Goal: Transaction & Acquisition: Purchase product/service

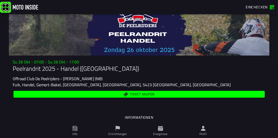
click at [143, 94] on span "Ticket kaufen" at bounding box center [142, 94] width 25 height 3
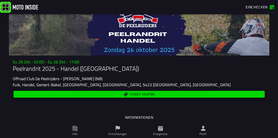
type input "[EMAIL_ADDRESS][PERSON_NAME][DOMAIN_NAME]"
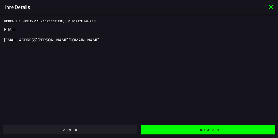
click at [0, 0] on slot "Fortsetzen" at bounding box center [0, 0] width 0 height 0
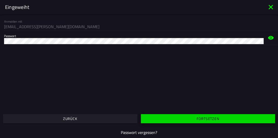
click at [0, 0] on slot "Fortsetzen" at bounding box center [0, 0] width 0 height 0
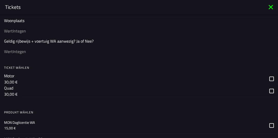
scroll to position [330, 0]
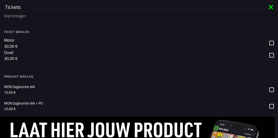
click at [269, 41] on div "button" at bounding box center [150, 43] width 257 height 12
click at [270, 88] on icon at bounding box center [272, 90] width 5 height 5
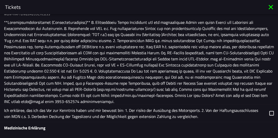
scroll to position [477, 0]
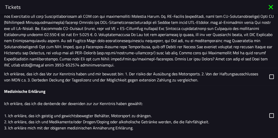
click at [270, 76] on icon at bounding box center [272, 77] width 5 height 5
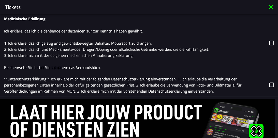
scroll to position [550, 0]
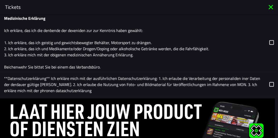
click at [270, 41] on icon at bounding box center [272, 42] width 5 height 5
click at [270, 82] on icon at bounding box center [272, 84] width 5 height 5
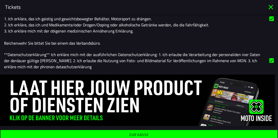
click at [133, 133] on ion-label "Zur Kasse" at bounding box center [139, 135] width 20 height 4
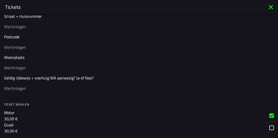
scroll to position [235, 0]
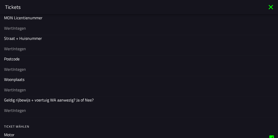
click at [26, 47] on input "text" at bounding box center [139, 49] width 270 height 6
type input "[STREET_ADDRESS]"
click at [16, 69] on input "text" at bounding box center [139, 69] width 270 height 6
type input "D-51580"
click at [25, 88] on input "text" at bounding box center [139, 90] width 270 height 6
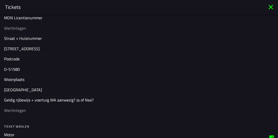
type input "[GEOGRAPHIC_DATA]"
click at [21, 110] on input "text" at bounding box center [139, 111] width 270 height 6
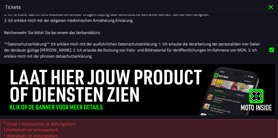
scroll to position [602, 0]
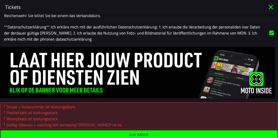
type input "[PERSON_NAME]"
click at [139, 134] on ion-label "Zur Kasse" at bounding box center [139, 136] width 20 height 4
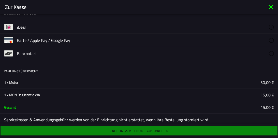
scroll to position [11, 0]
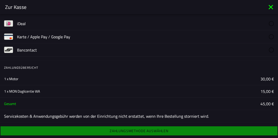
click at [11, 36] on img at bounding box center [8, 36] width 9 height 9
click at [138, 132] on div "Zahlungsmethode auswählen" at bounding box center [139, 131] width 278 height 11
click at [0, 0] on slot "Karte / Apple Pay / Google Pay" at bounding box center [0, 0] width 0 height 0
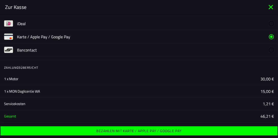
click at [132, 132] on ion-label "Bezahlen mit Karte / Apple Pay / Google Pay" at bounding box center [139, 132] width 86 height 4
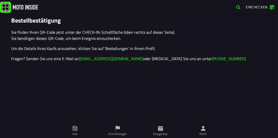
click at [255, 7] on span "Einchecken" at bounding box center [257, 6] width 22 height 5
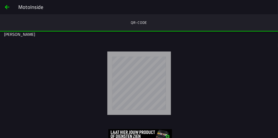
scroll to position [22, 0]
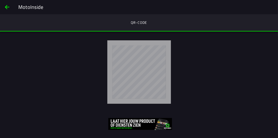
click at [8, 7] on span "back" at bounding box center [7, 7] width 6 height 12
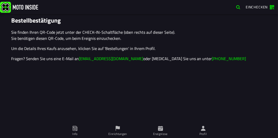
click at [201, 132] on span "Profil" at bounding box center [203, 131] width 37 height 14
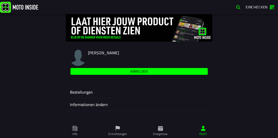
click at [83, 93] on ion-label "Bestellungen" at bounding box center [139, 92] width 138 height 6
